Goal: Task Accomplishment & Management: Manage account settings

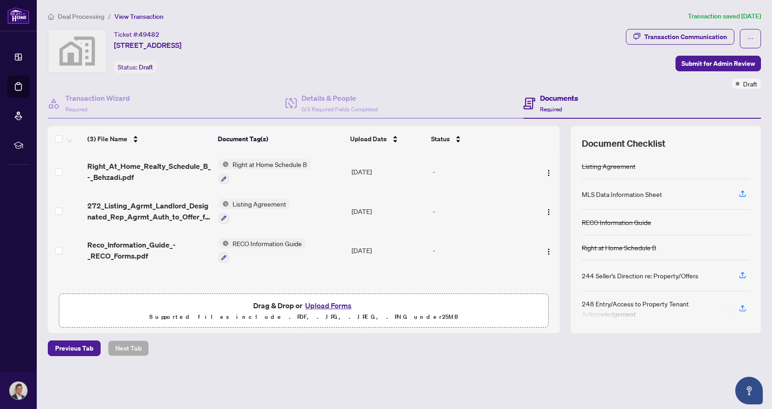
scroll to position [8, 0]
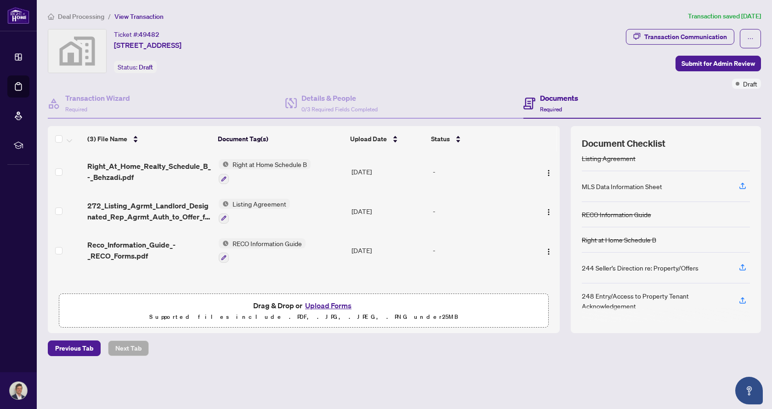
click at [98, 17] on span "Deal Processing" at bounding box center [81, 16] width 46 height 8
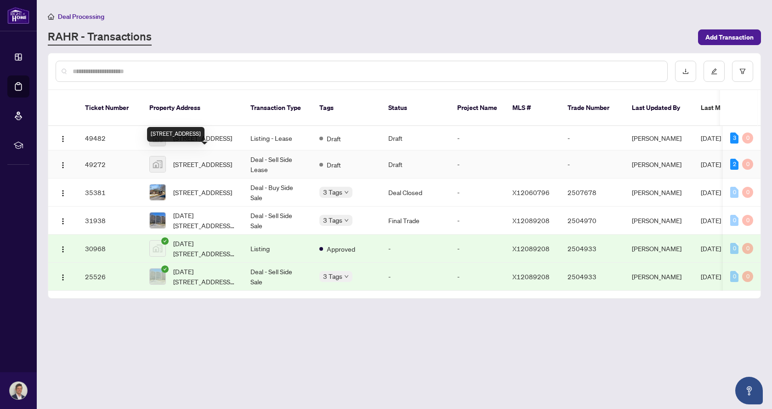
click at [208, 159] on span "[STREET_ADDRESS]" at bounding box center [202, 164] width 59 height 10
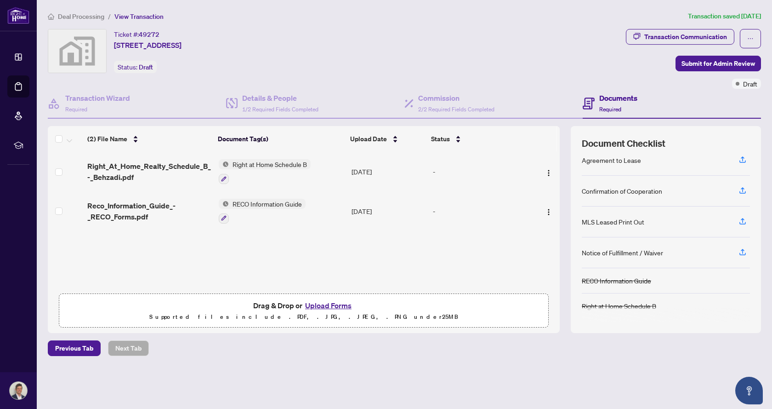
click at [76, 17] on span "Deal Processing" at bounding box center [81, 16] width 46 height 8
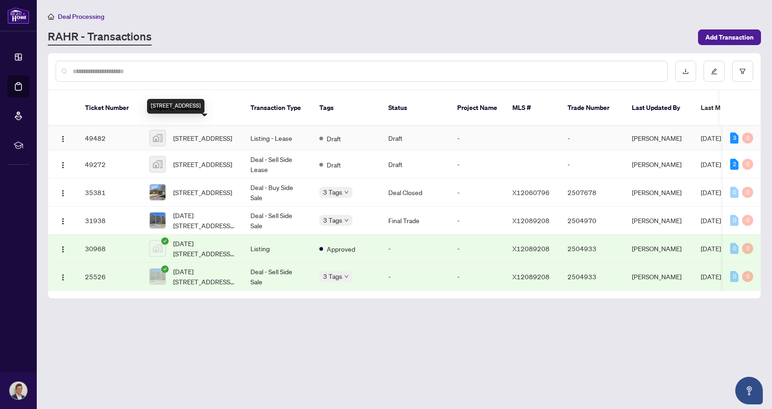
click at [197, 133] on span "[STREET_ADDRESS]" at bounding box center [202, 138] width 59 height 10
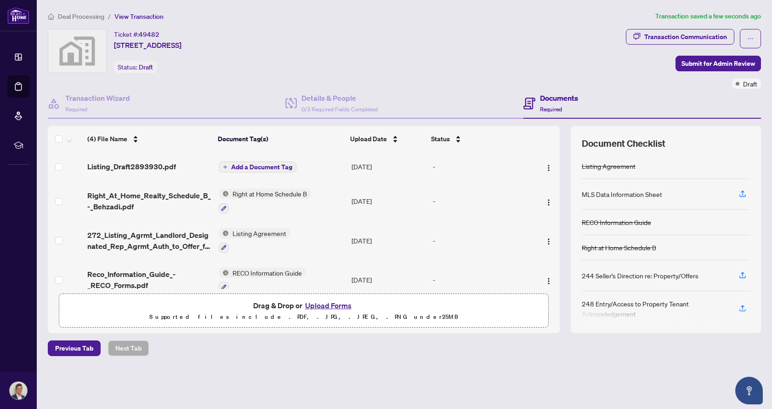
click at [261, 166] on span "Add a Document Tag" at bounding box center [261, 167] width 61 height 6
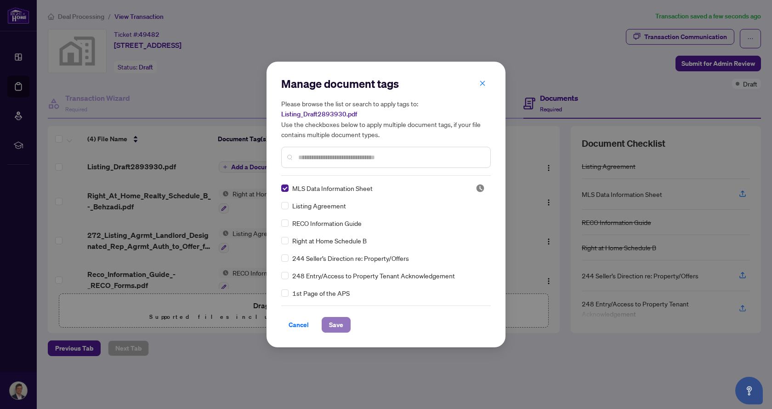
click at [327, 323] on button "Save" at bounding box center [336, 325] width 29 height 16
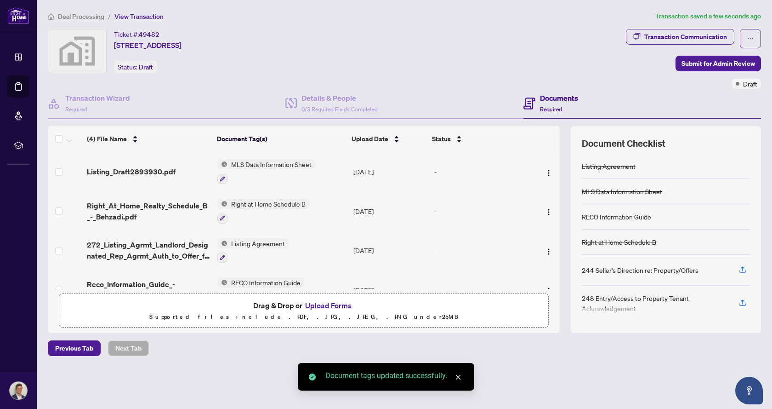
scroll to position [23, 0]
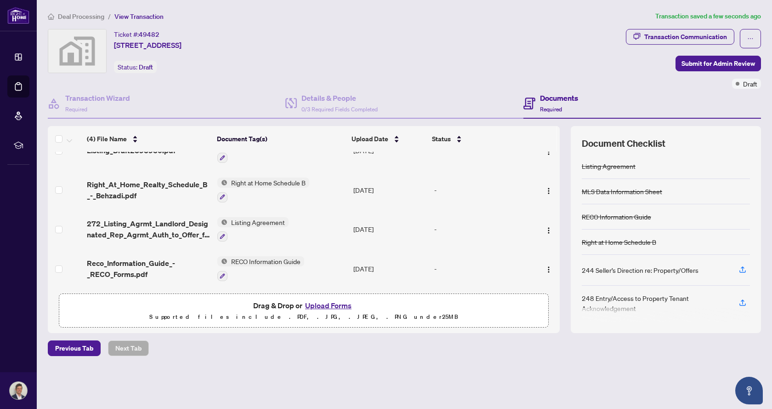
click at [542, 375] on div "Deal Processing / View Transaction Transaction saved a few seconds ago Ticket #…" at bounding box center [404, 199] width 721 height 377
